Goal: Navigation & Orientation: Find specific page/section

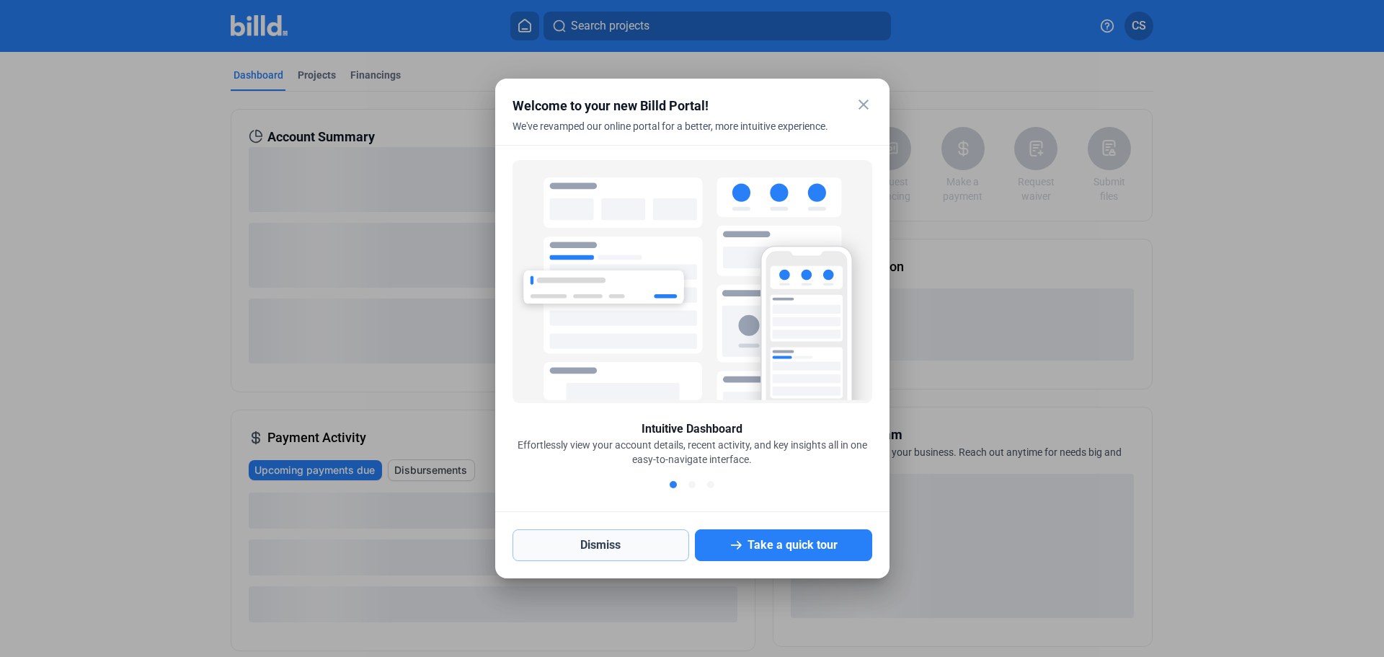
click at [651, 539] on button "Dismiss" at bounding box center [601, 545] width 177 height 32
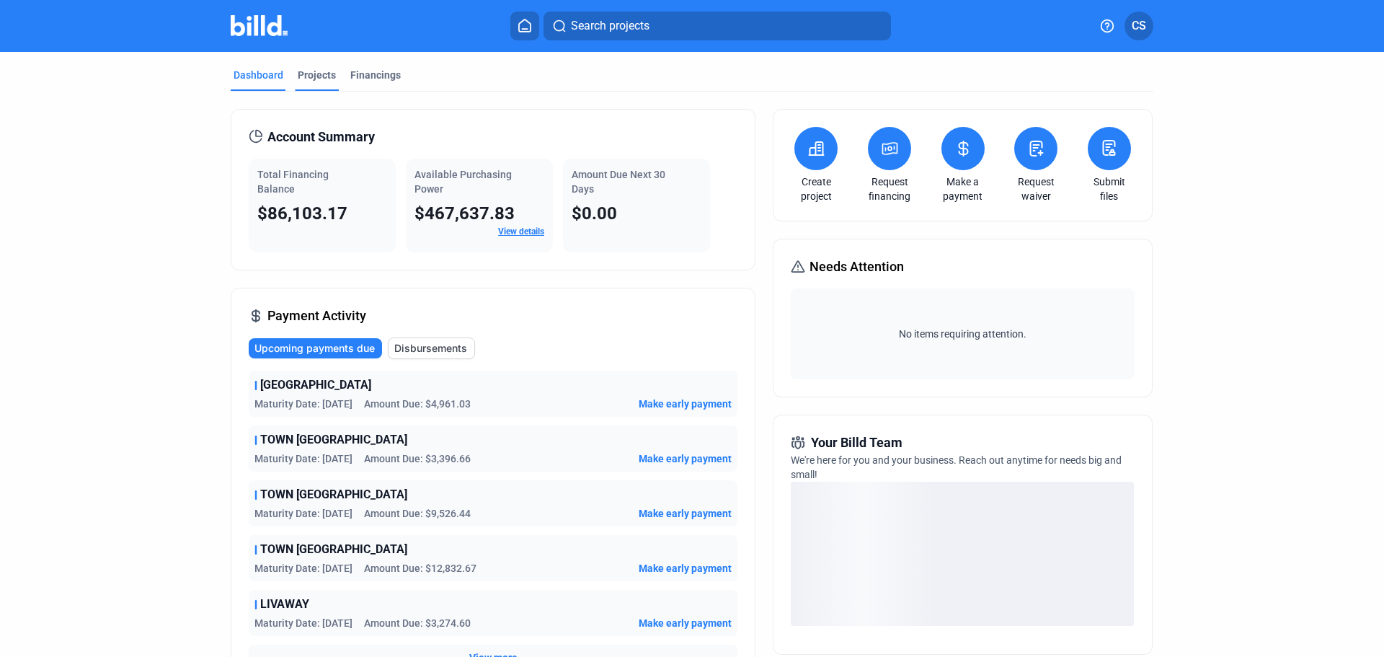
click at [320, 78] on div "Projects" at bounding box center [317, 75] width 38 height 14
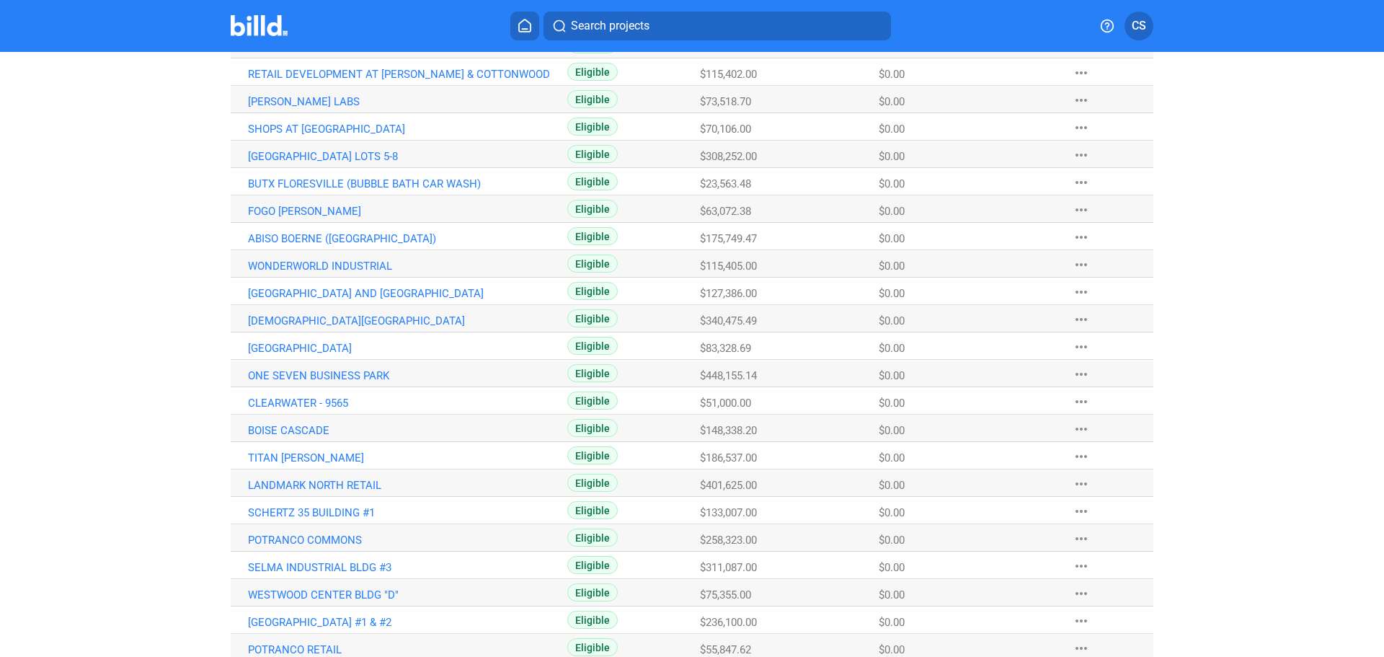
scroll to position [717, 0]
